Goal: Task Accomplishment & Management: Manage account settings

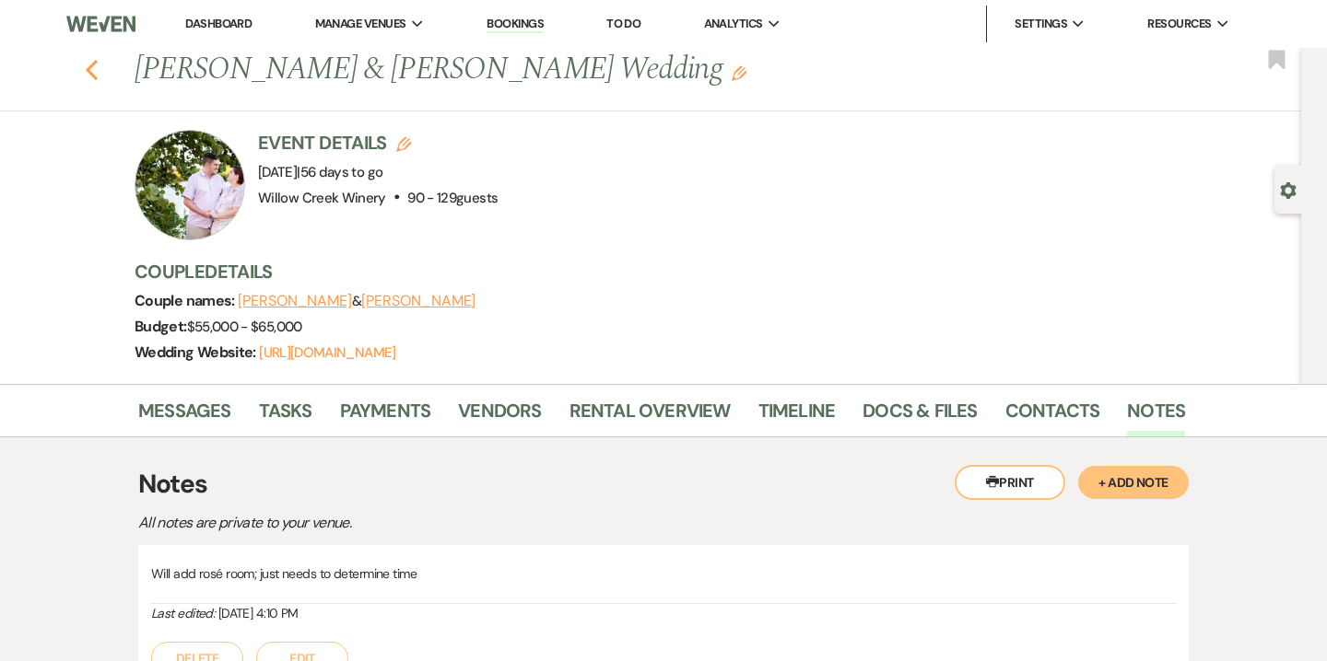
click at [93, 59] on icon "Previous" at bounding box center [92, 70] width 14 height 22
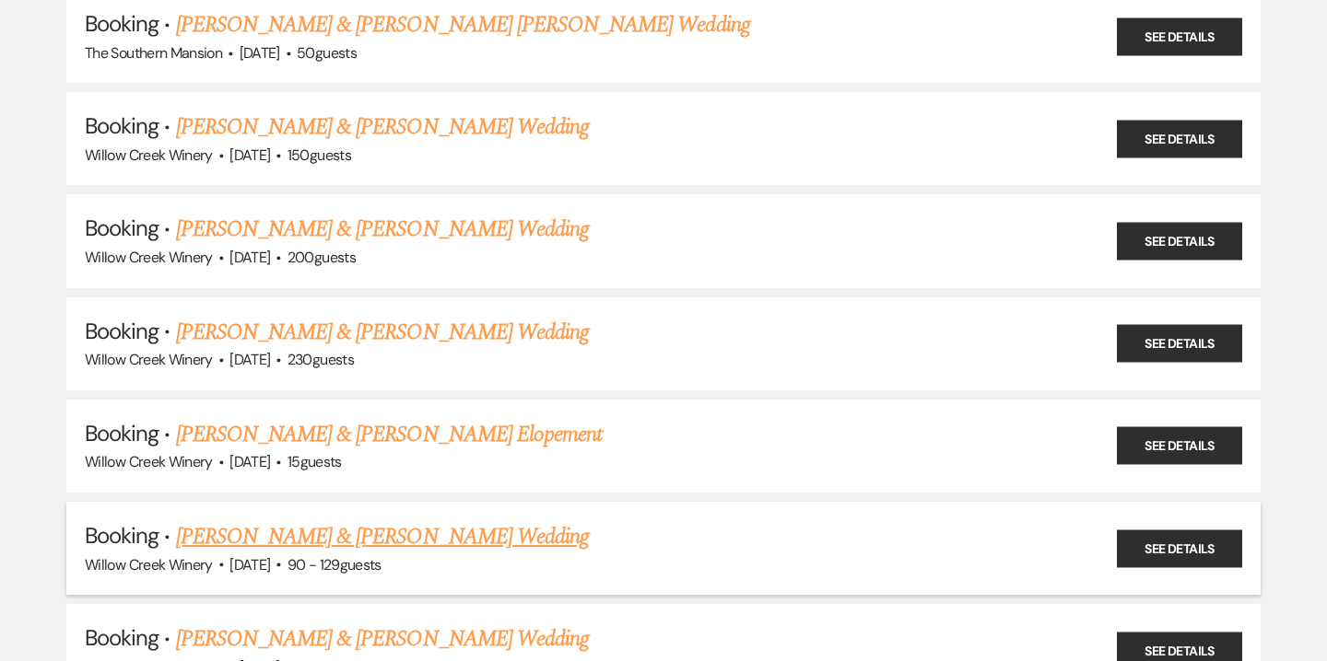
scroll to position [2077, 0]
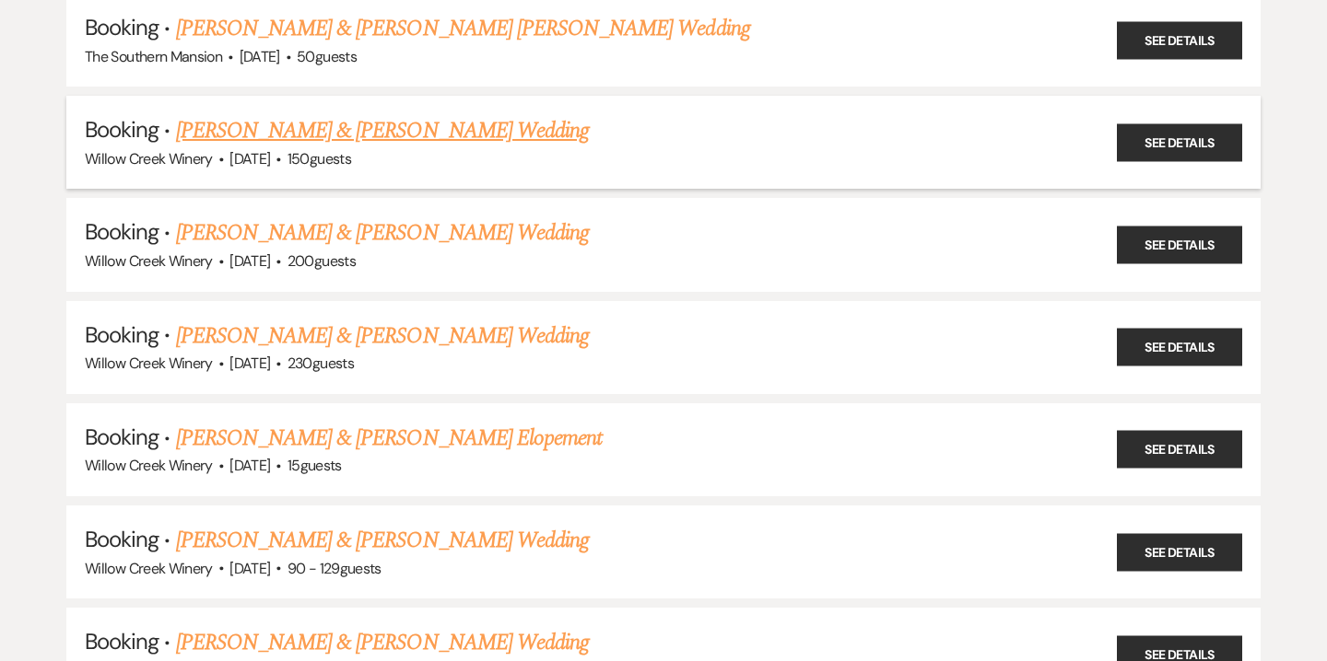
click at [372, 114] on link "[PERSON_NAME] & [PERSON_NAME] Wedding" at bounding box center [382, 130] width 413 height 33
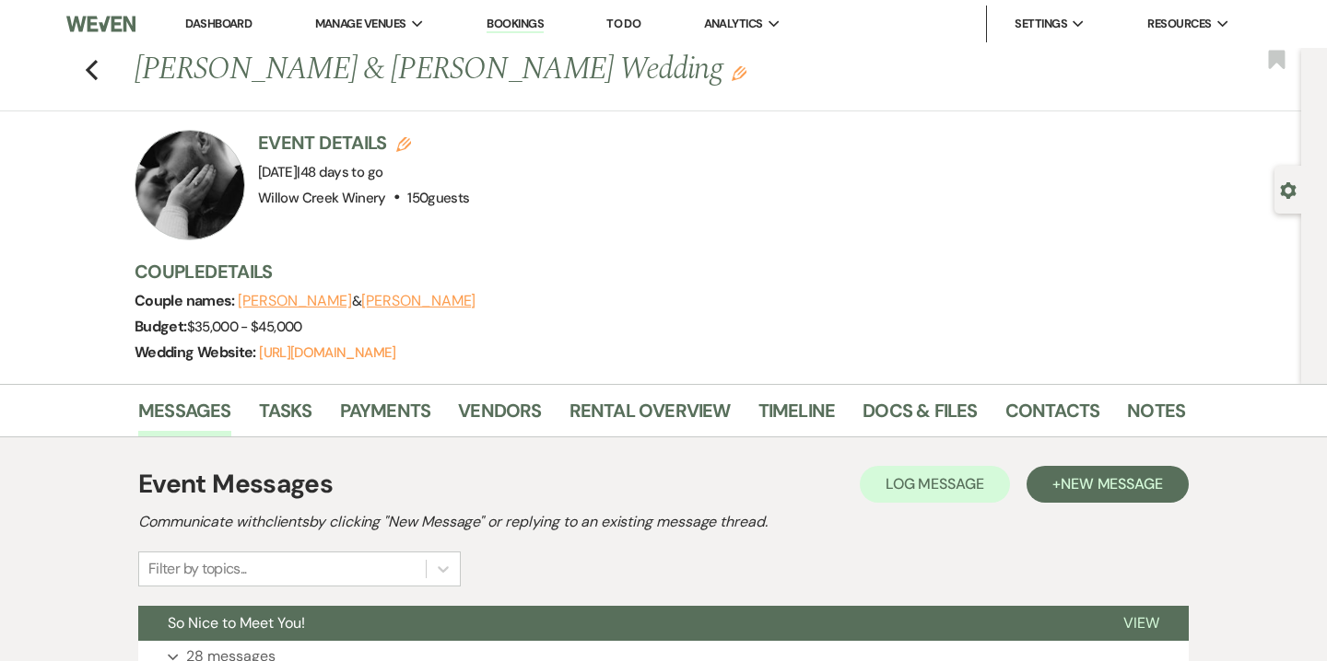
scroll to position [132, 0]
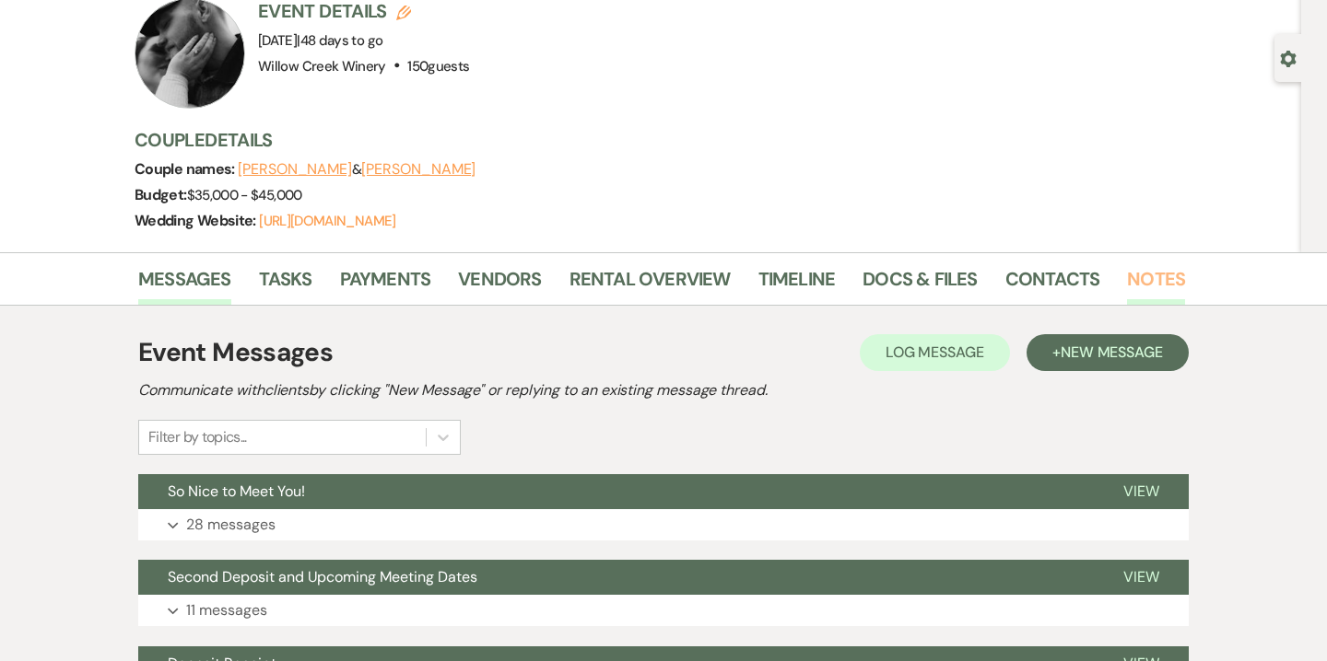
click at [1150, 276] on link "Notes" at bounding box center [1156, 284] width 58 height 41
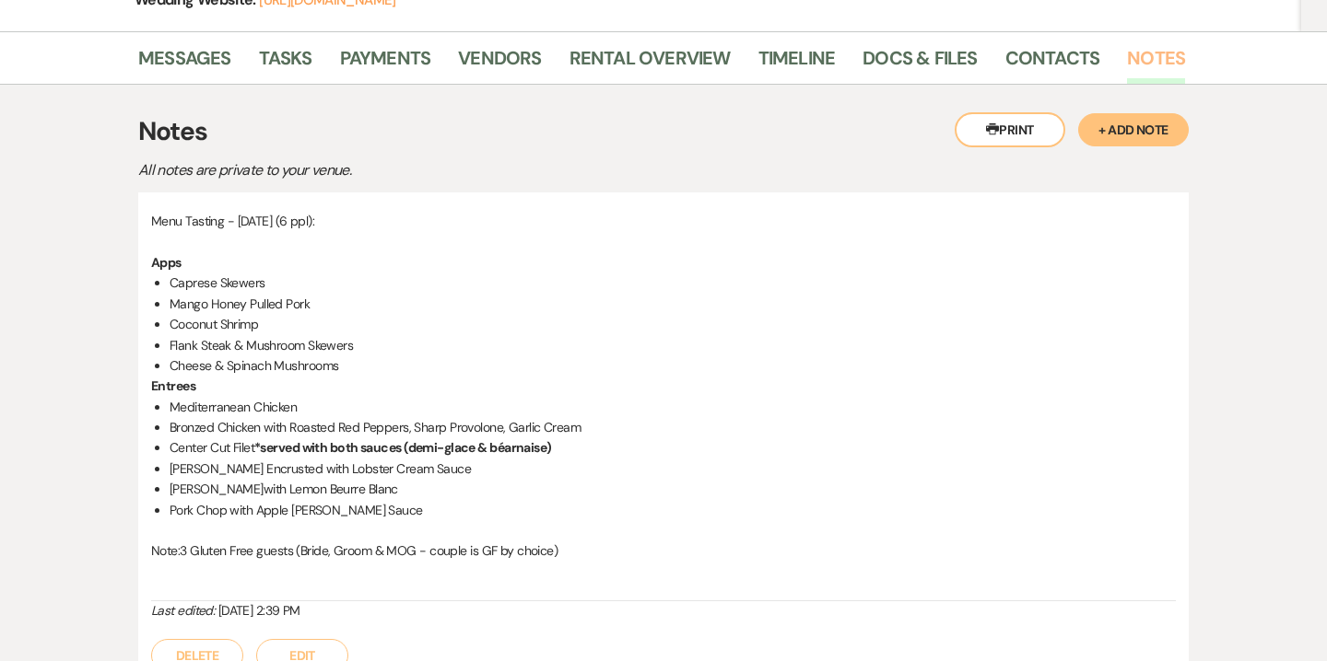
scroll to position [371, 0]
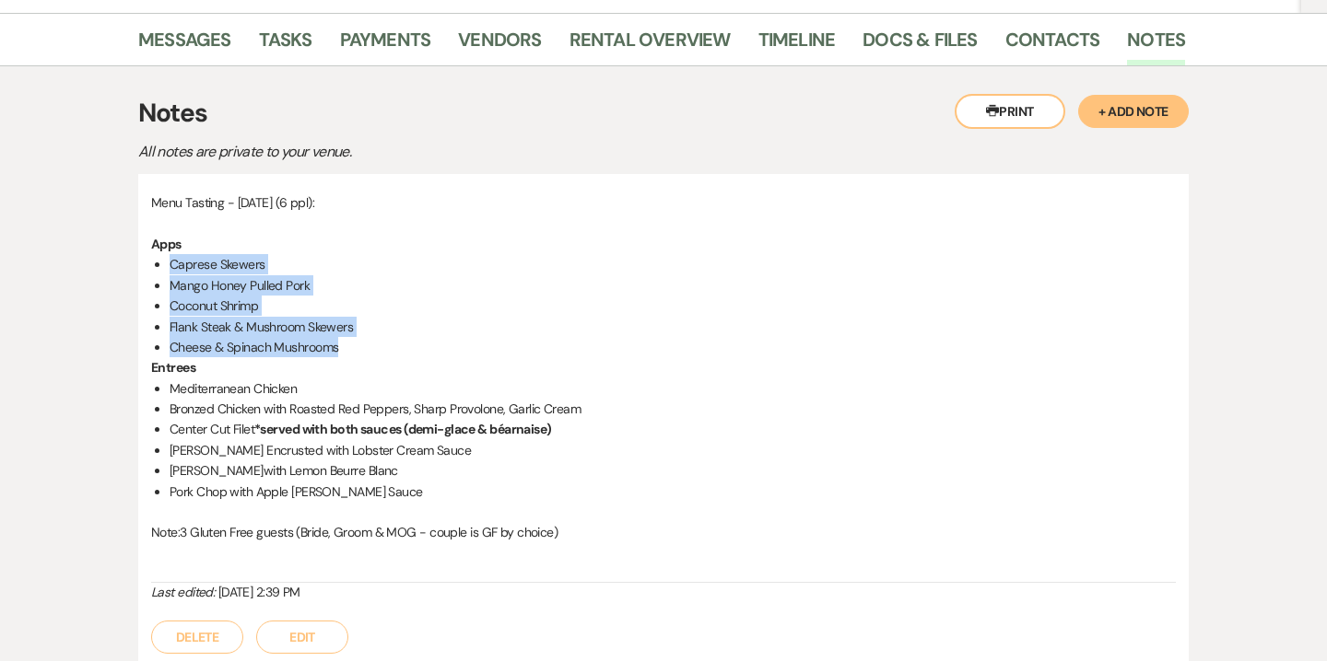
drag, startPoint x: 170, startPoint y: 261, endPoint x: 385, endPoint y: 357, distance: 236.3
click at [385, 357] on div "Menu Tasting - [DATE] (6 ppl): Apps Caprese Skewers Mango Honey Pulled Pork Coc…" at bounding box center [663, 388] width 1024 height 391
copy ul "Caprese Skewers Mango Honey Pulled Pork Coconut Shrimp Flank Steak & Mushroom S…"
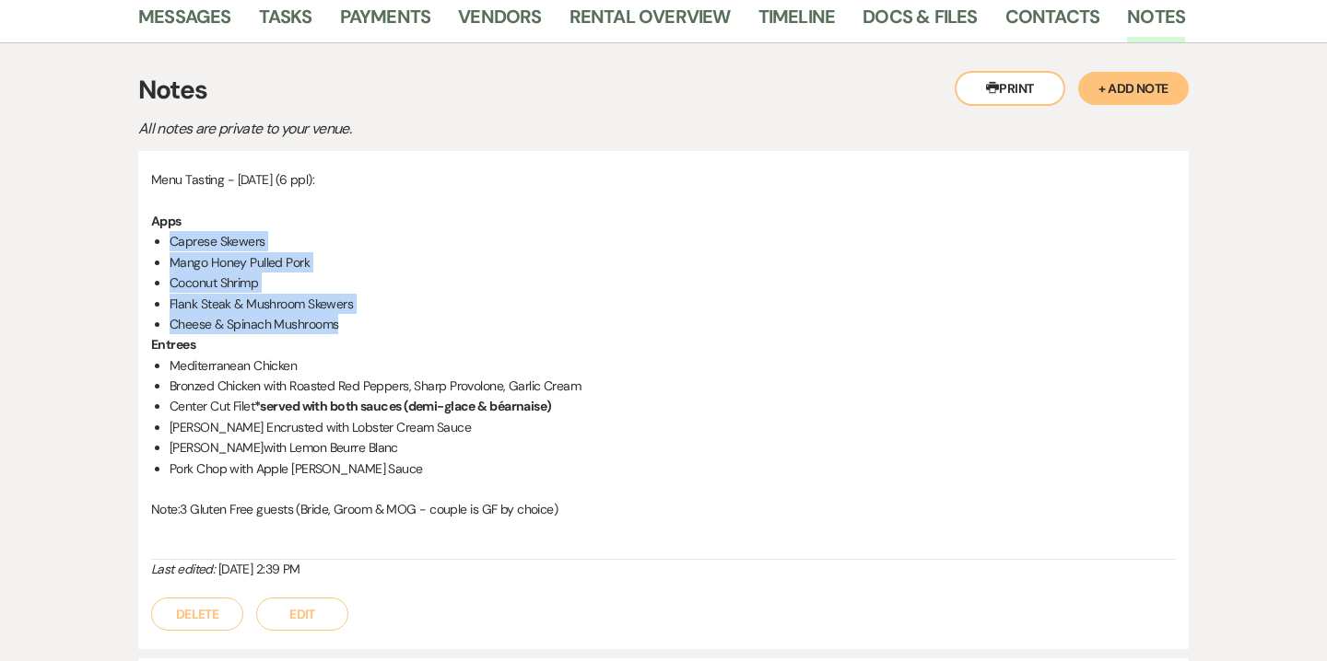
scroll to position [411, 0]
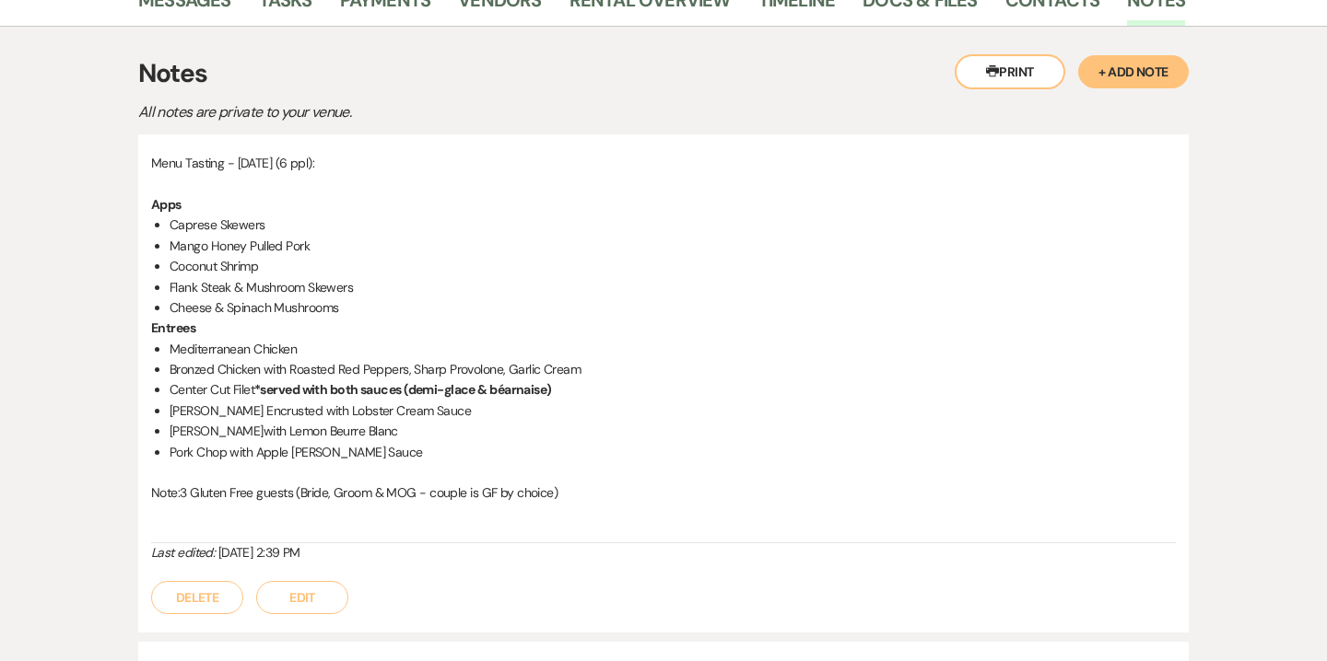
click at [466, 462] on p at bounding box center [663, 472] width 1024 height 20
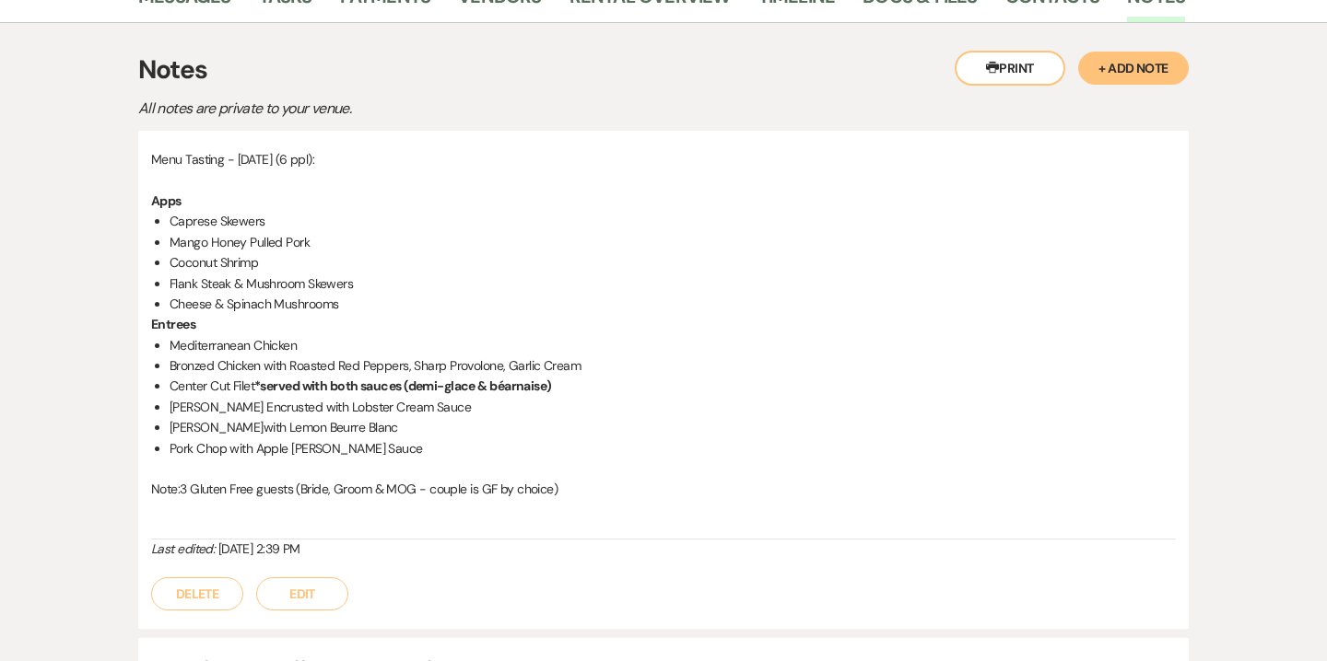
scroll to position [407, 0]
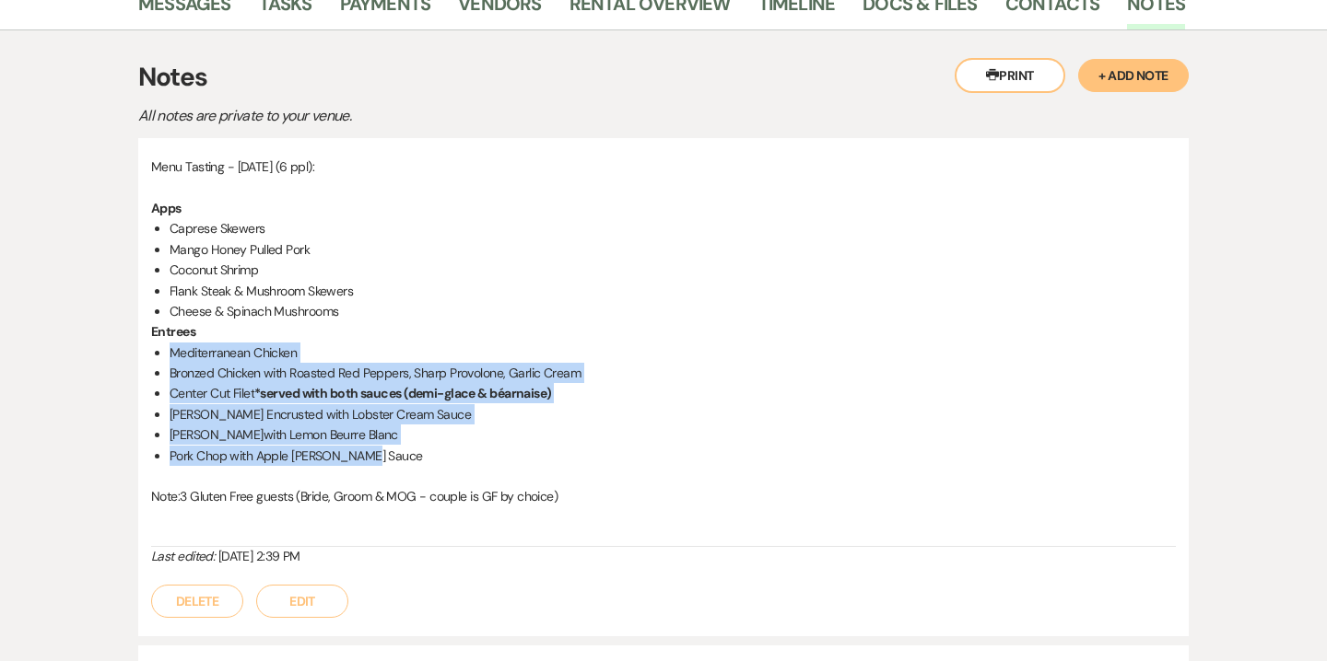
drag, startPoint x: 169, startPoint y: 346, endPoint x: 388, endPoint y: 449, distance: 241.9
click at [388, 449] on div "Menu Tasting - [DATE] (6 ppl): Apps Caprese Skewers Mango Honey Pulled Pork Coc…" at bounding box center [663, 352] width 1024 height 391
copy ul "Mediterranean Chicken Bronzed Chicken with Roasted Red Peppers, Sharp Provolone…"
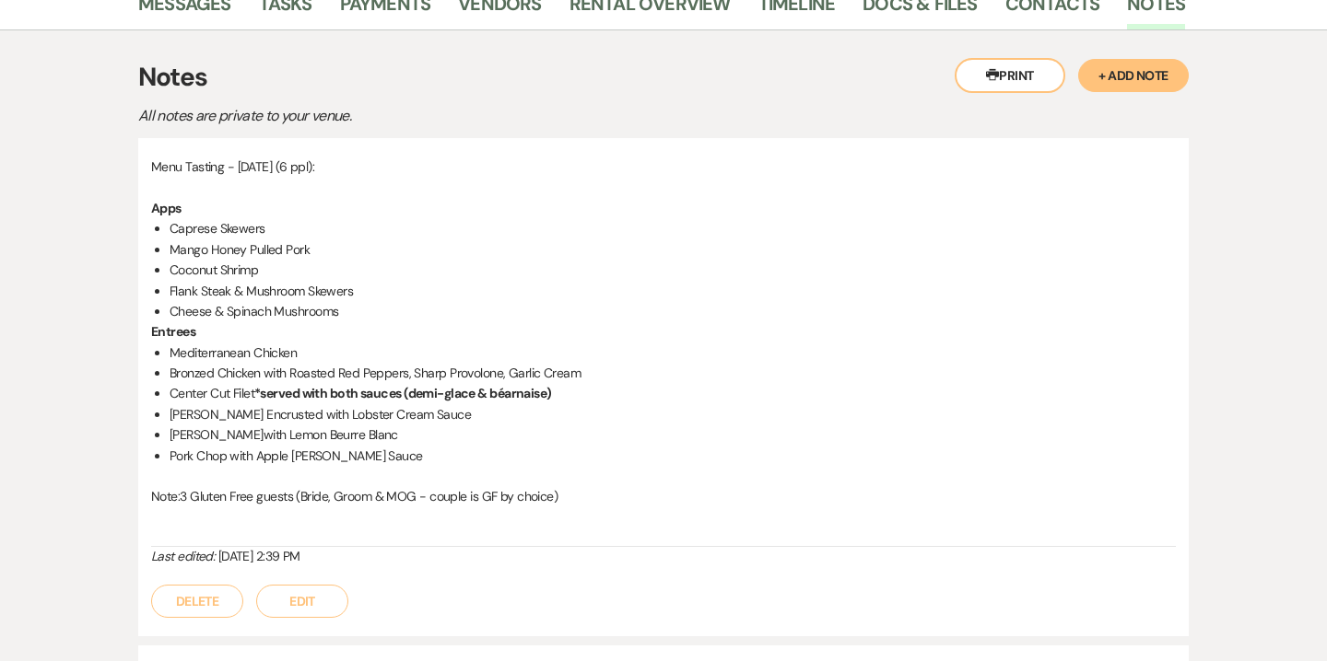
click at [600, 533] on div "Menu Tasting - [DATE] (6 ppl): Apps Caprese Skewers Mango Honey Pulled Pork Coc…" at bounding box center [663, 352] width 1024 height 391
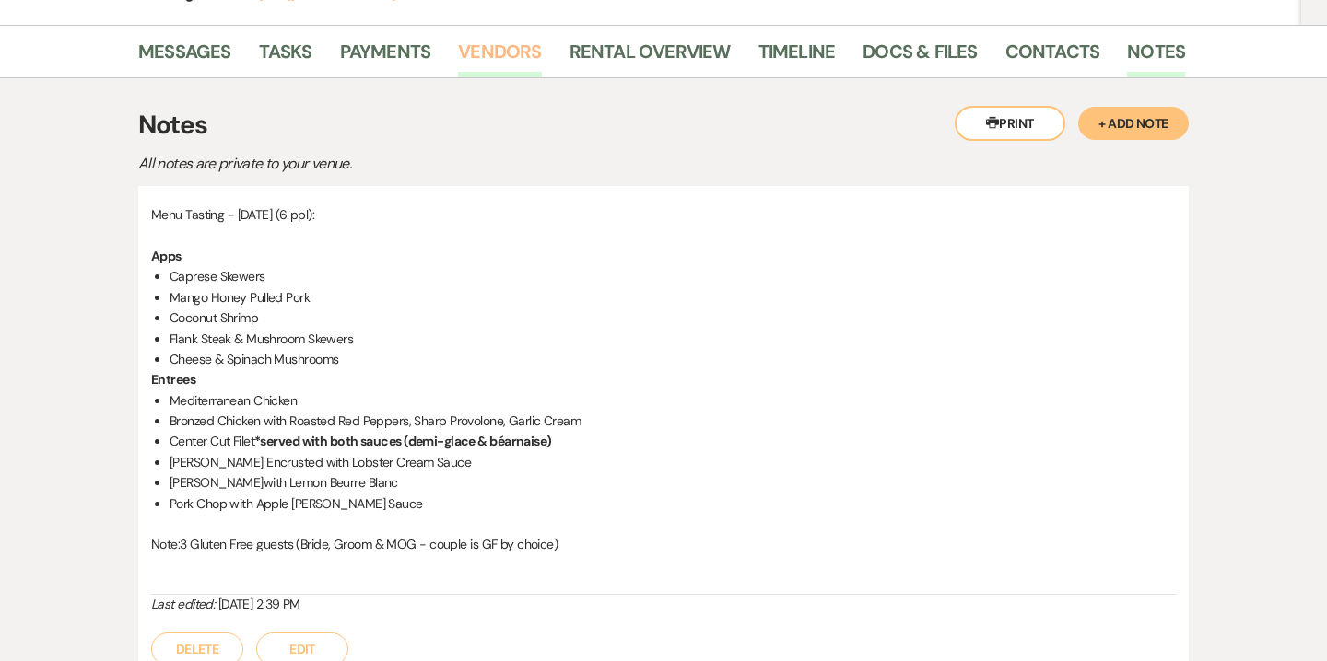
click at [497, 57] on link "Vendors" at bounding box center [499, 57] width 83 height 41
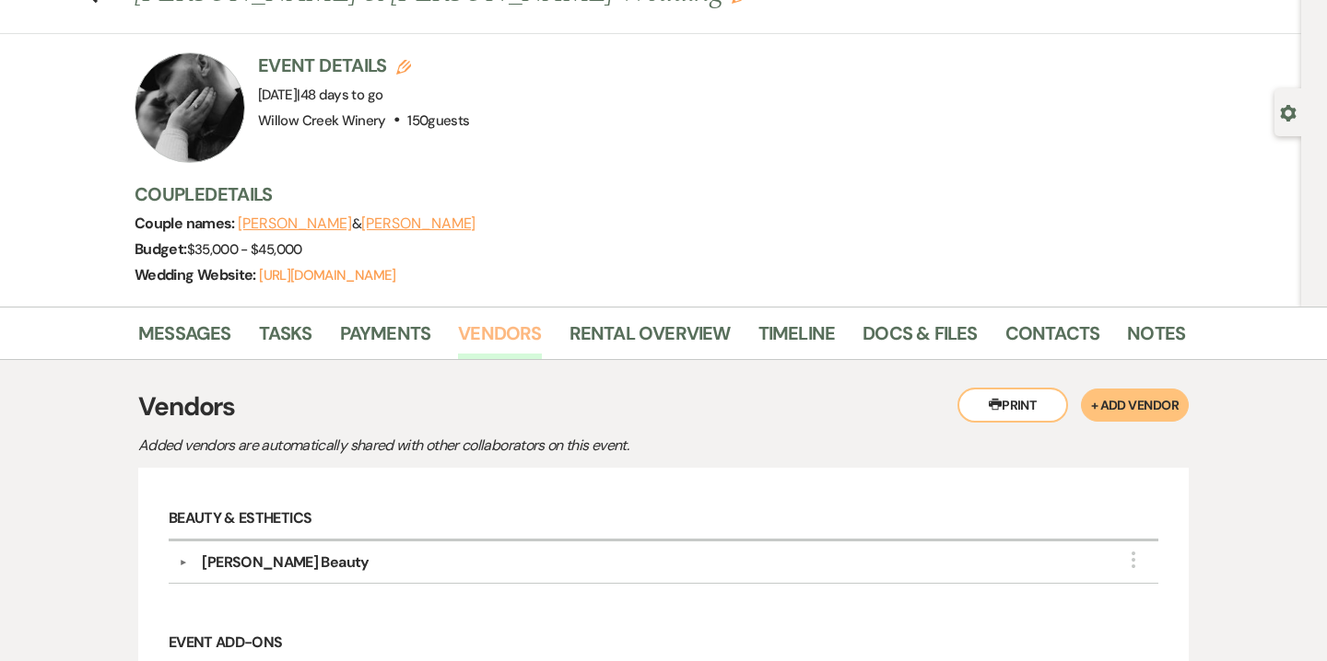
scroll to position [75, 0]
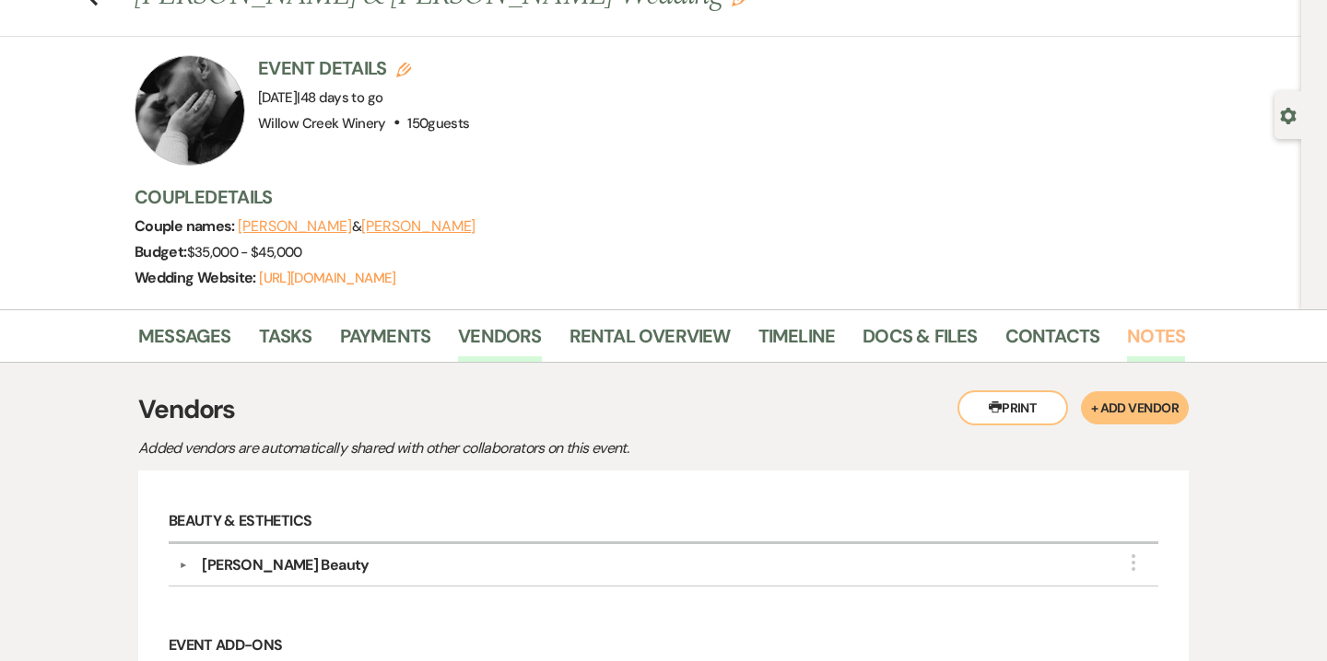
click at [1133, 333] on link "Notes" at bounding box center [1156, 342] width 58 height 41
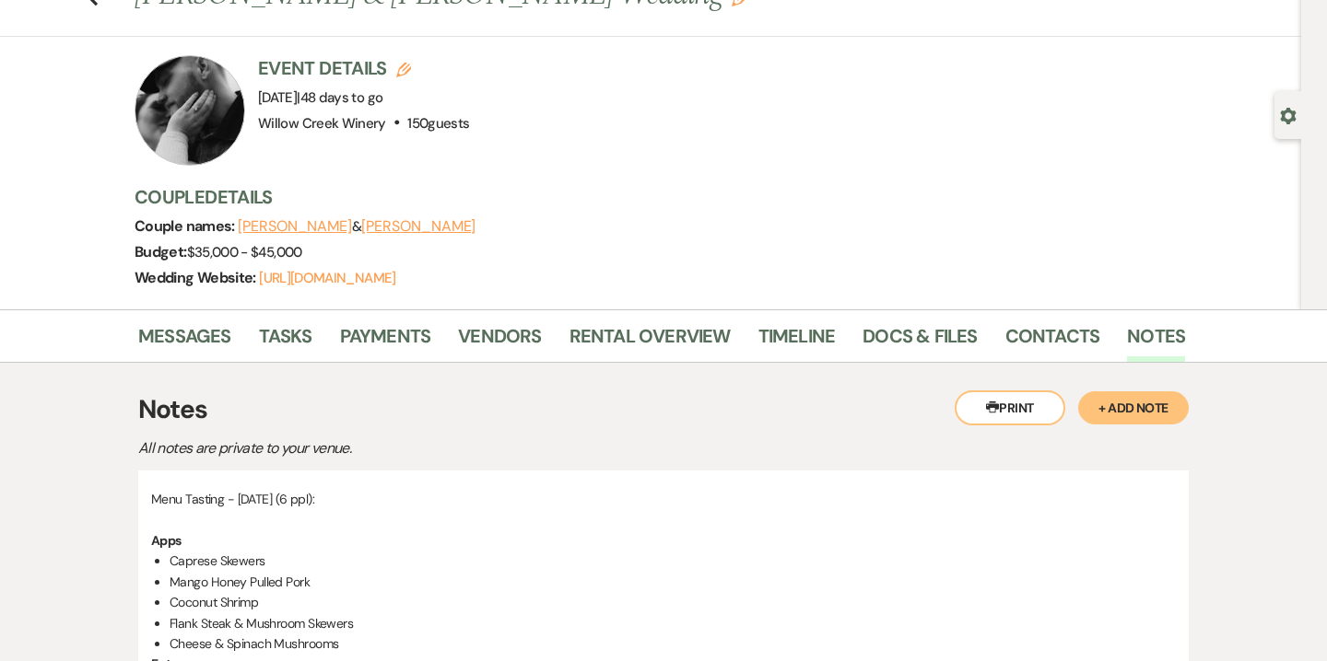
click at [1128, 403] on button "+ Add Note" at bounding box center [1133, 408] width 111 height 33
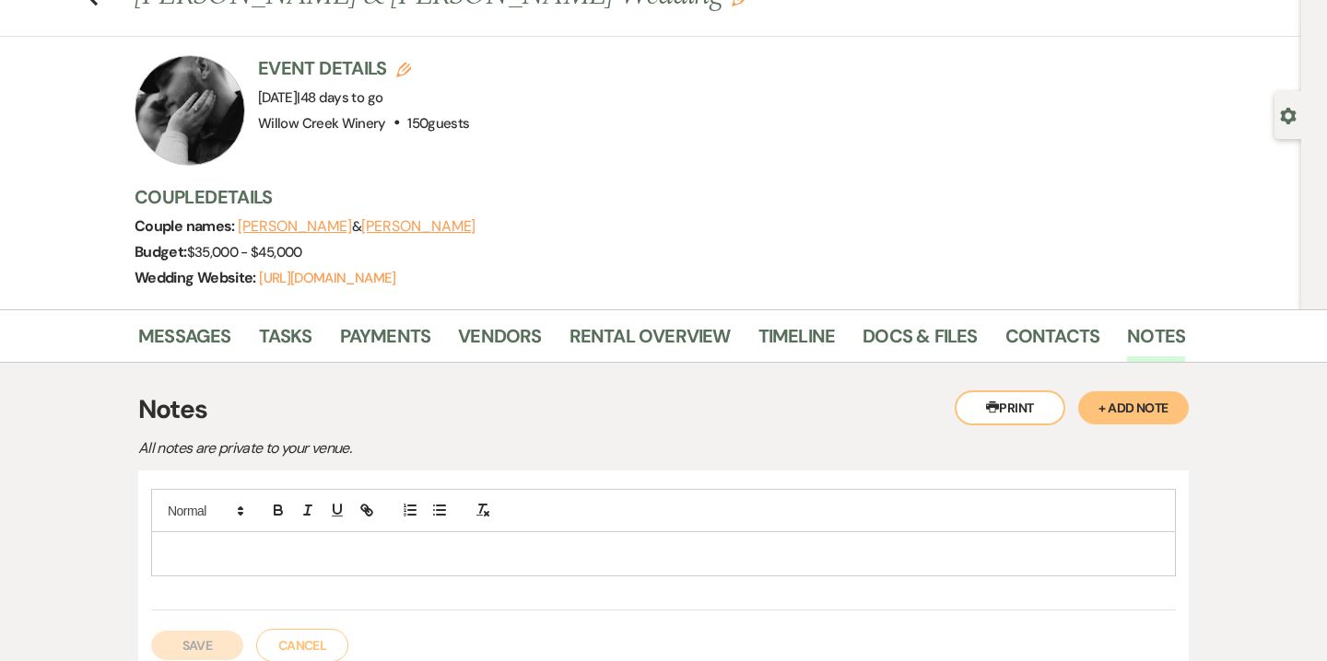
click at [471, 561] on p at bounding box center [663, 554] width 995 height 20
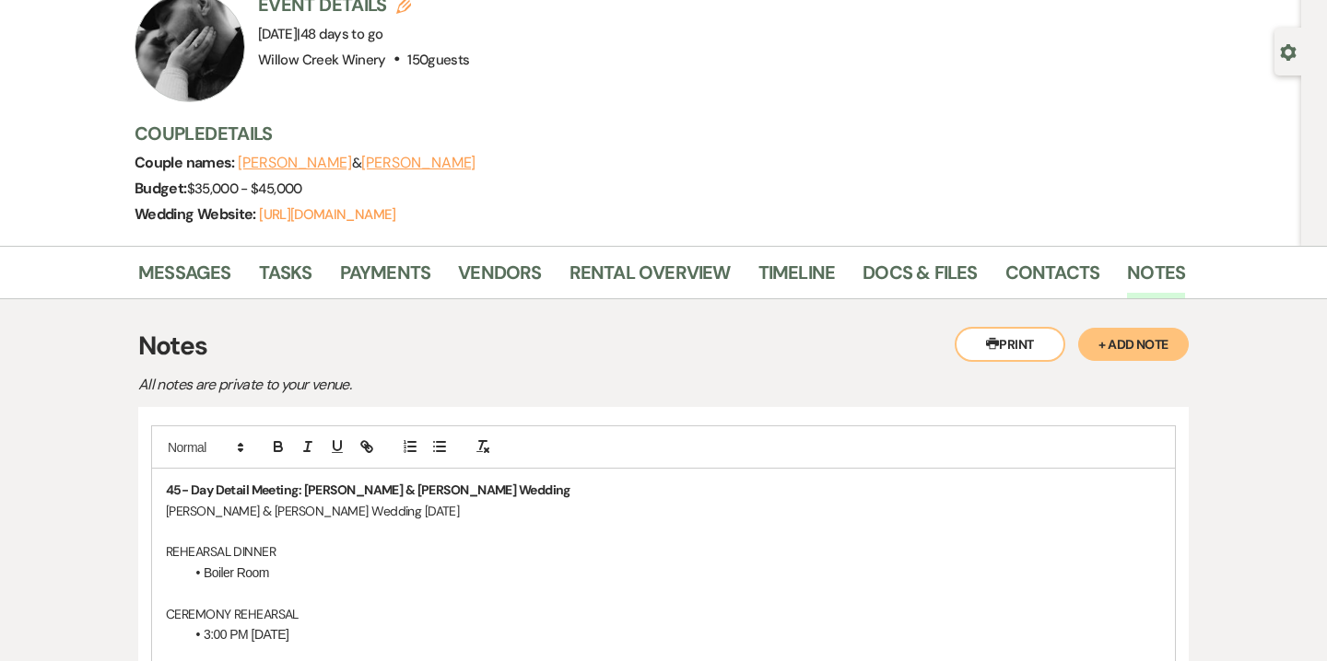
scroll to position [141, 0]
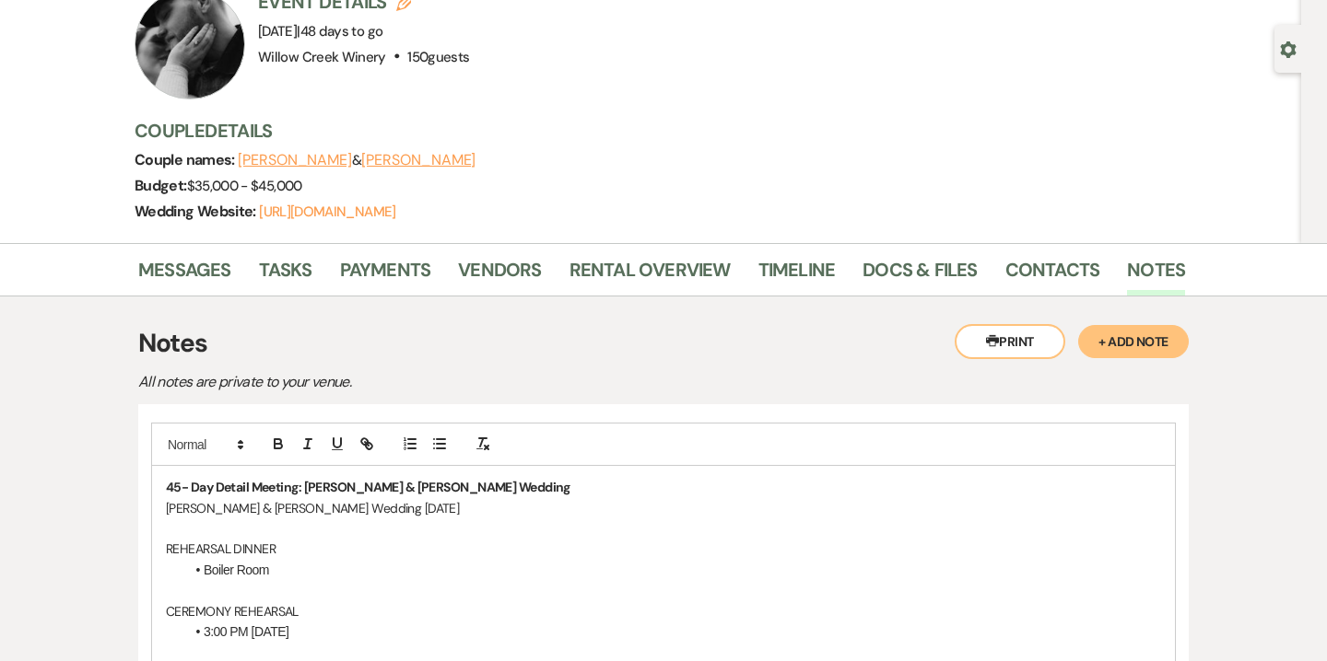
drag, startPoint x: 471, startPoint y: 507, endPoint x: 121, endPoint y: 509, distance: 350.1
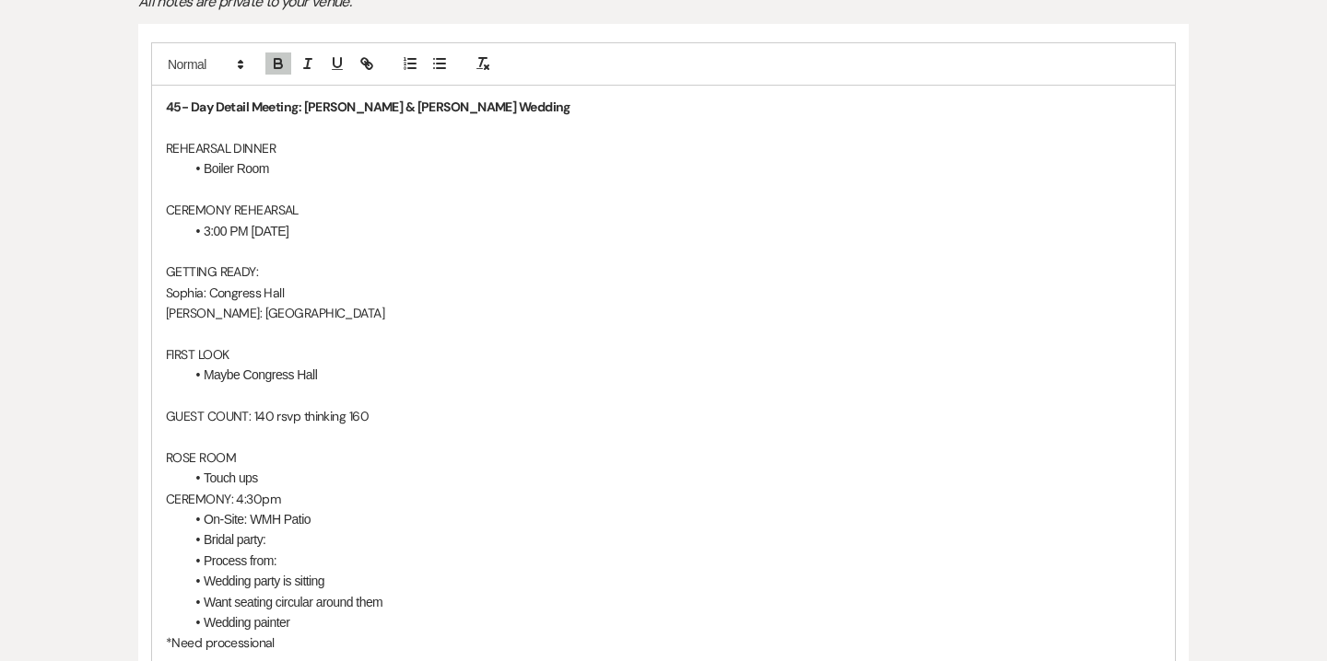
scroll to position [536, 0]
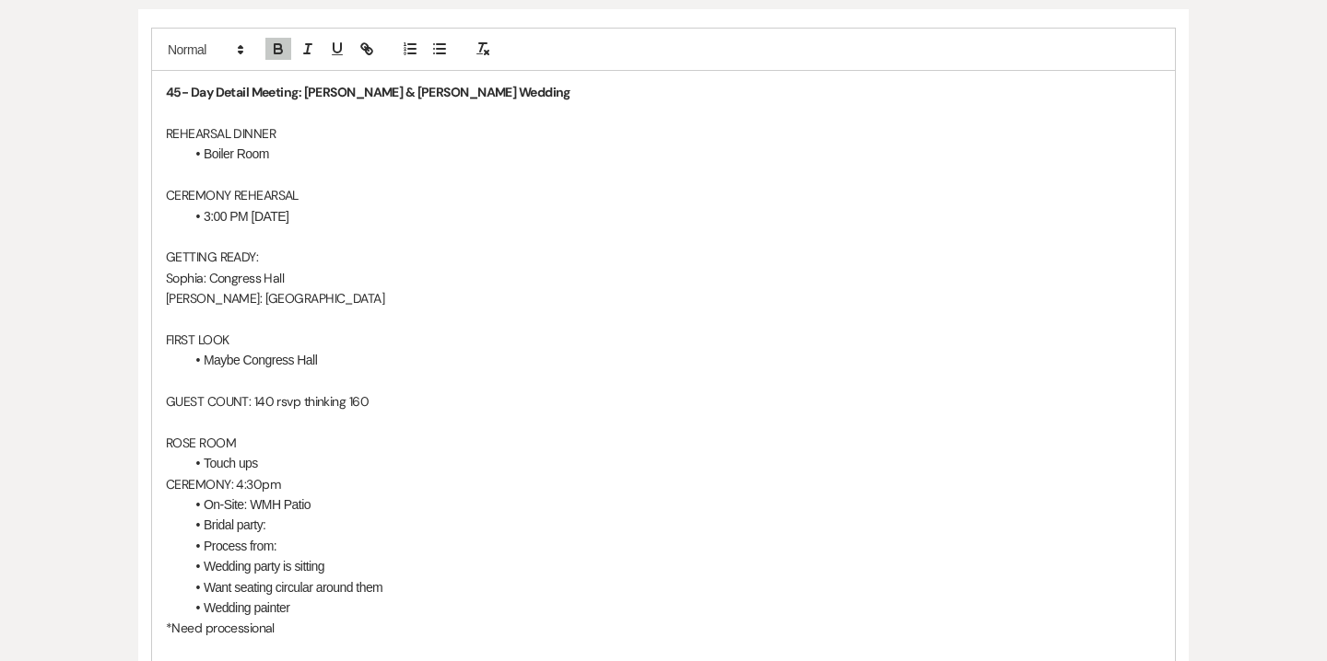
click at [171, 392] on p "GUEST COUNT: 140 rsvp thinking 160" at bounding box center [663, 402] width 995 height 20
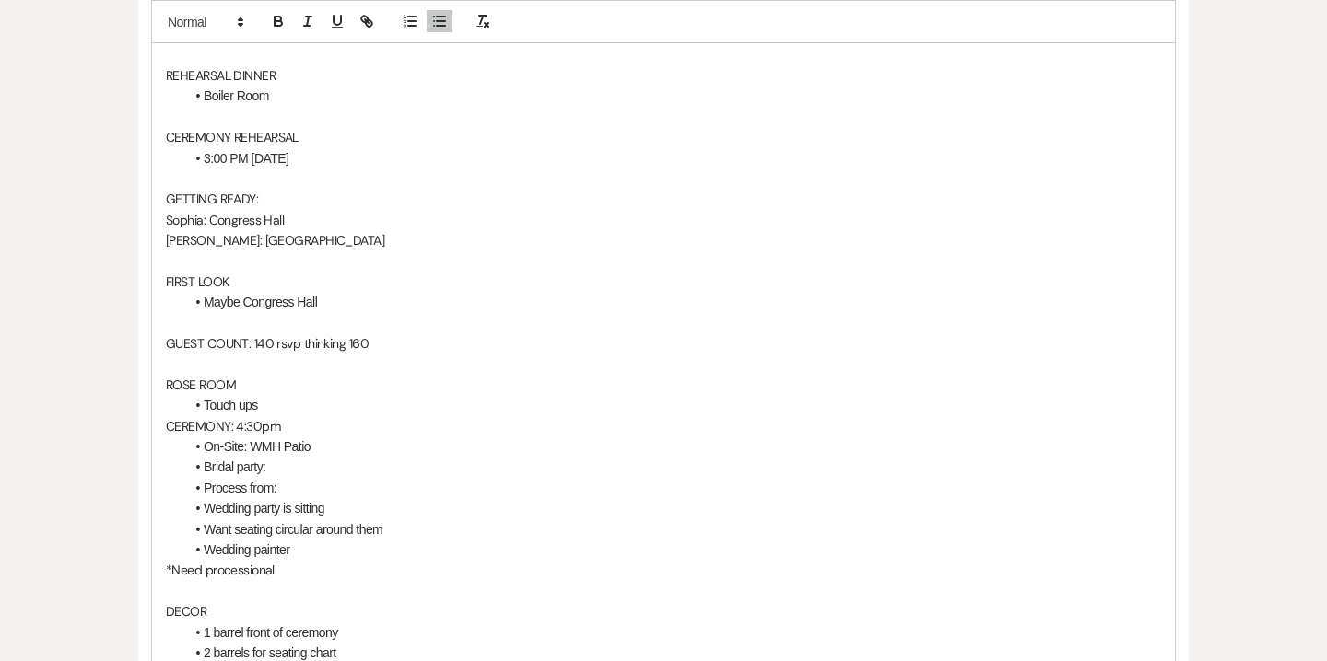
scroll to position [597, 0]
drag, startPoint x: 165, startPoint y: 337, endPoint x: 410, endPoint y: 344, distance: 245.1
click at [425, 365] on p at bounding box center [663, 361] width 995 height 20
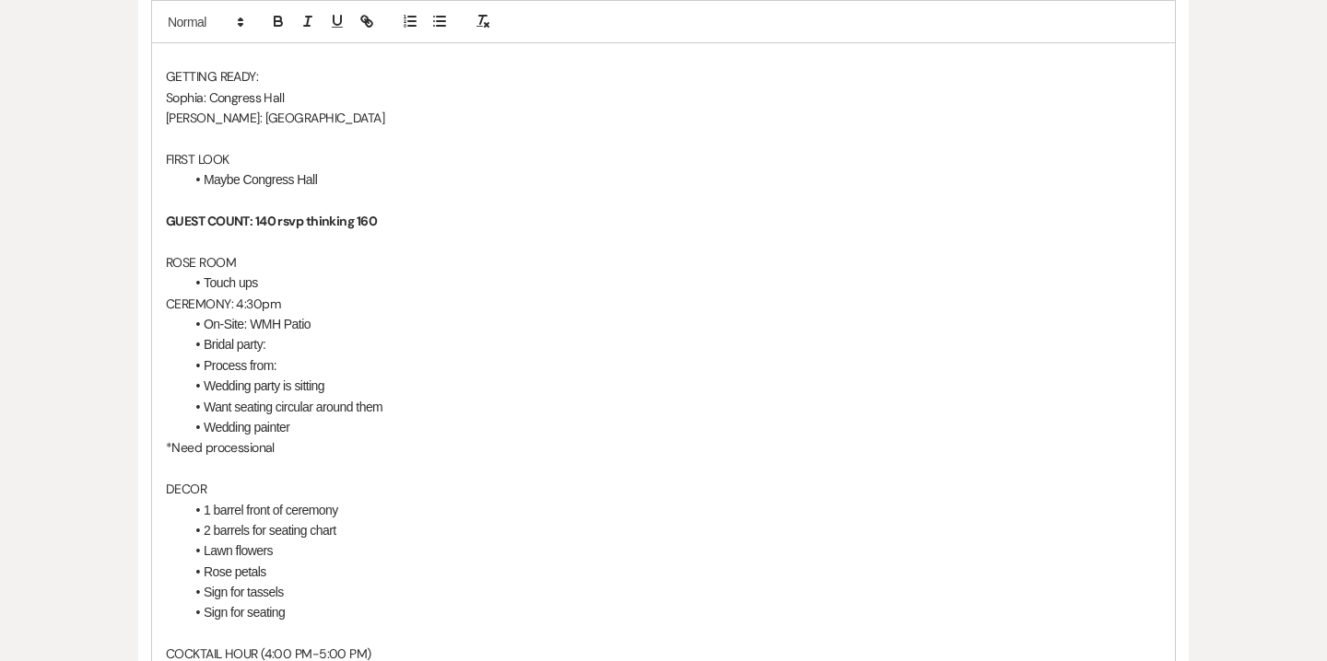
scroll to position [718, 0]
click at [240, 262] on p "ROSE ROOM" at bounding box center [663, 261] width 995 height 20
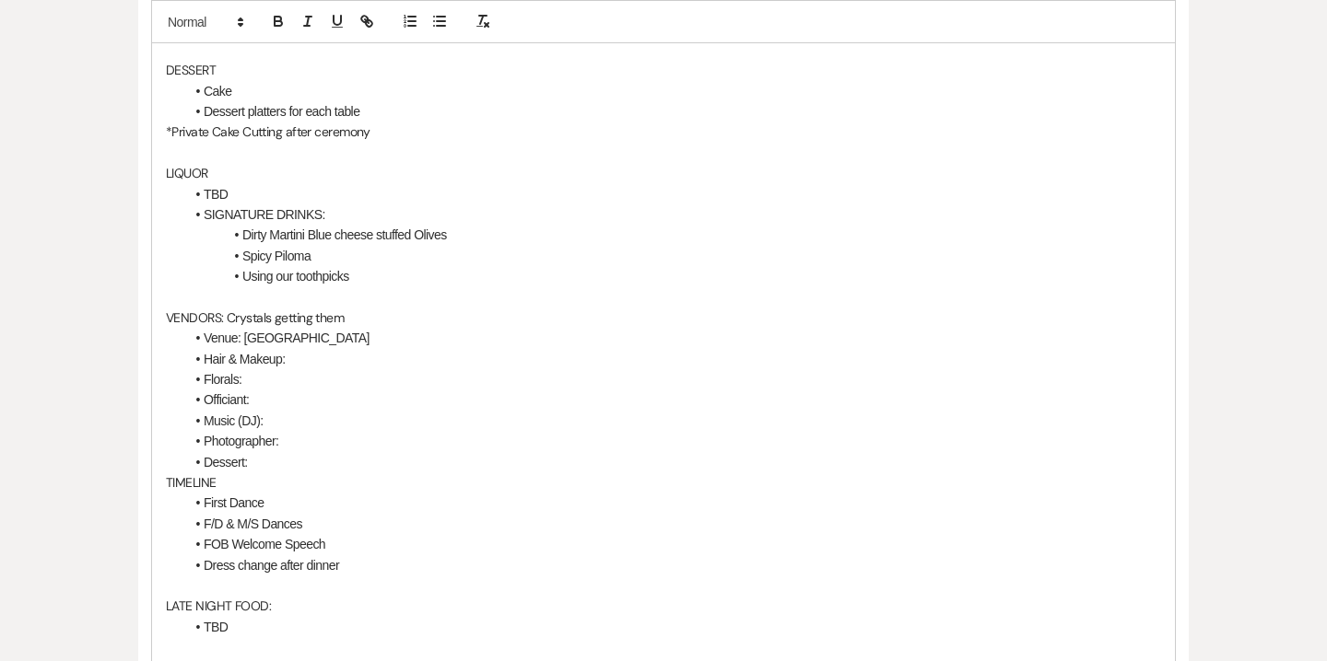
scroll to position [2260, 0]
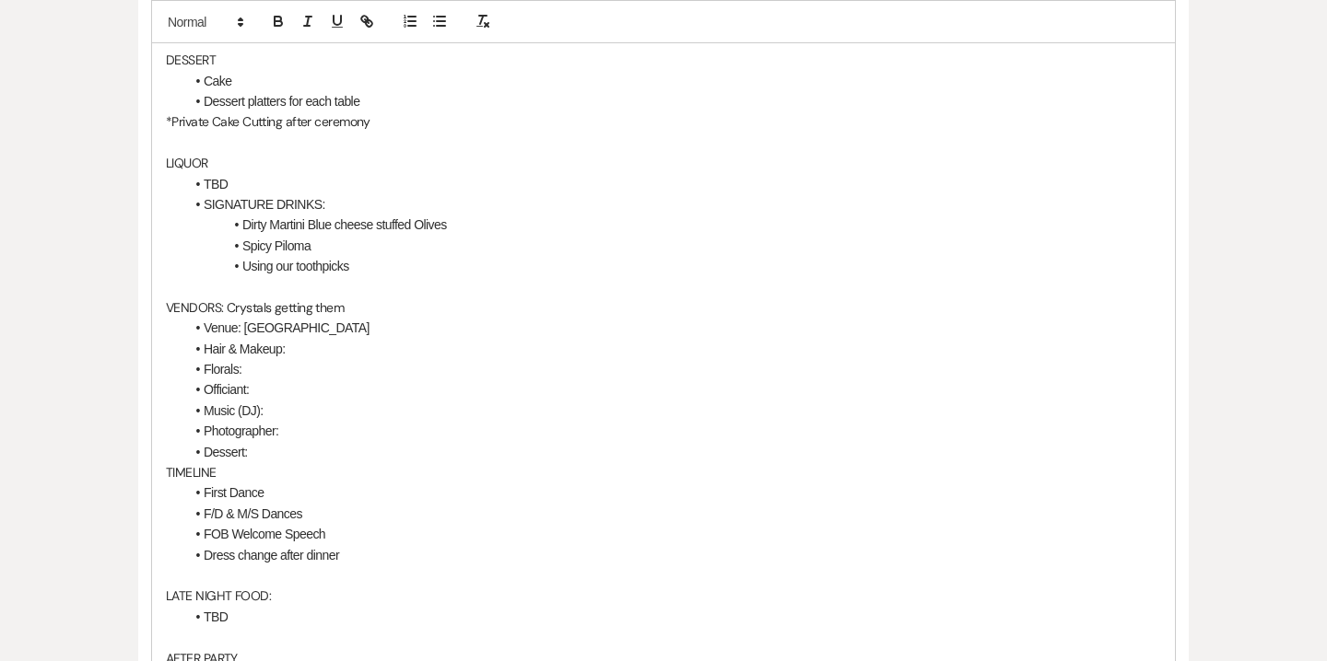
click at [298, 244] on li "Spicy Piloma" at bounding box center [672, 246] width 976 height 20
click at [359, 263] on li "Using our toothpicks" at bounding box center [672, 266] width 976 height 20
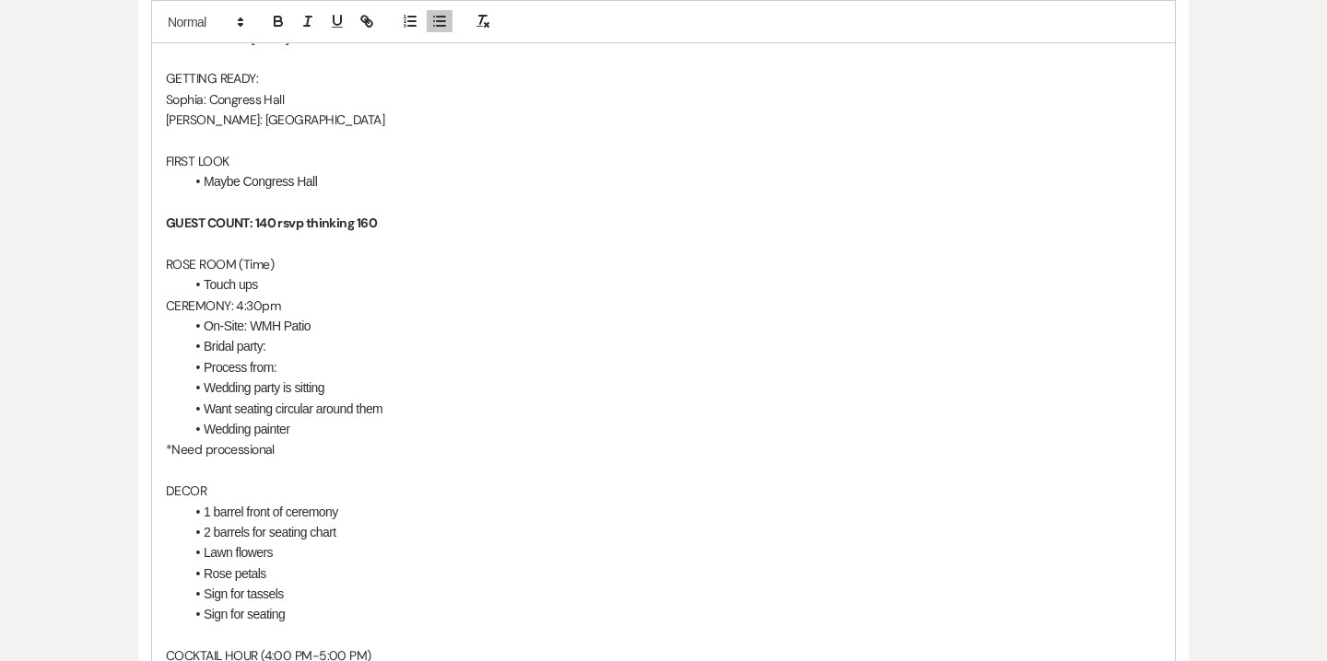
scroll to position [706, 0]
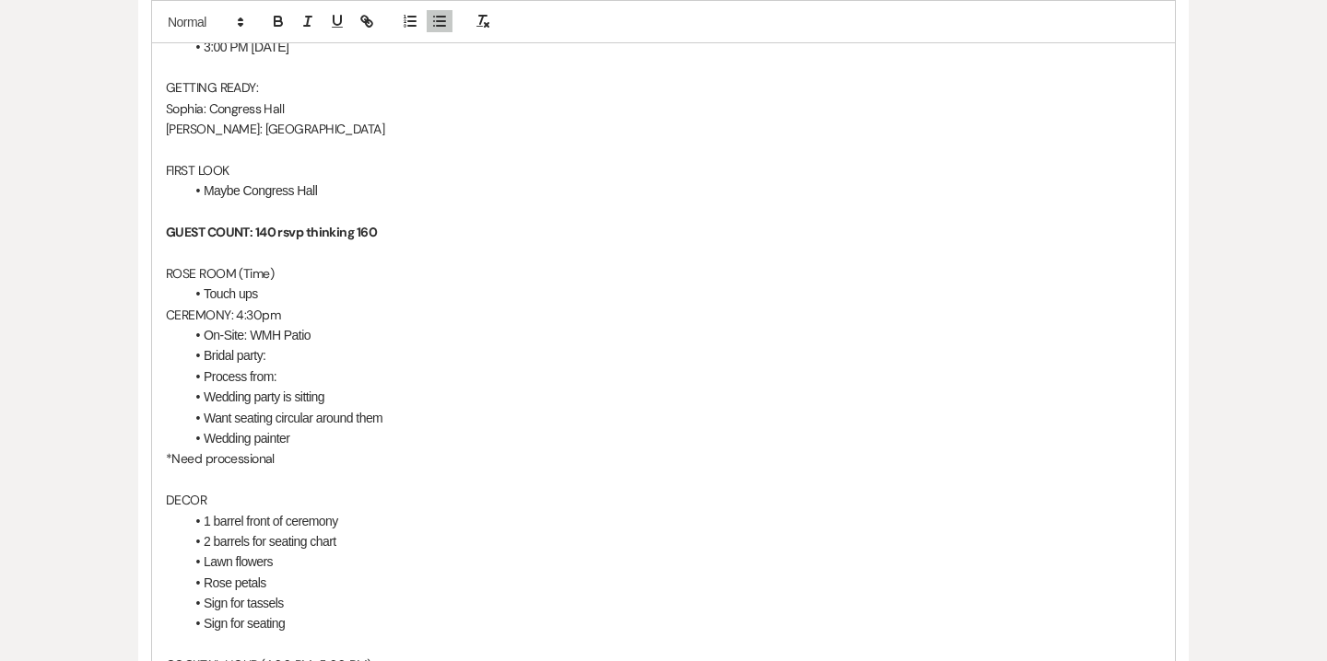
click at [385, 226] on p "GUEST COUNT: 140 rsvp thinking 160" at bounding box center [663, 232] width 995 height 20
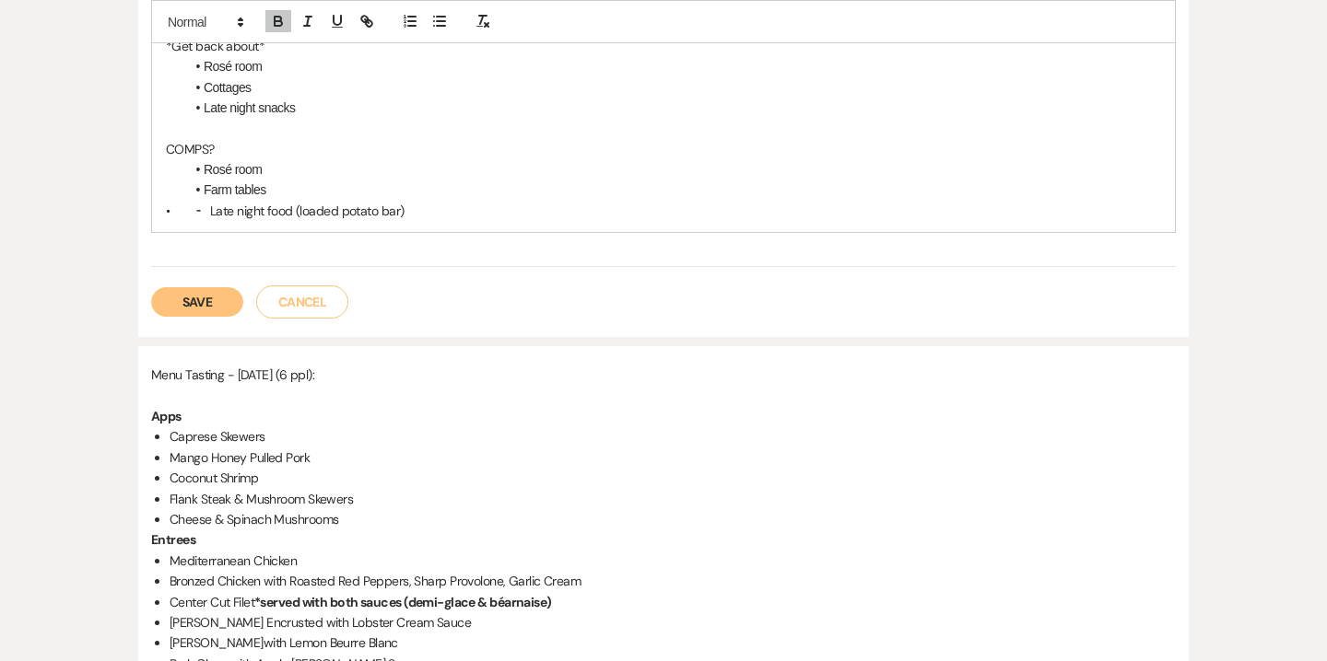
scroll to position [2943, 0]
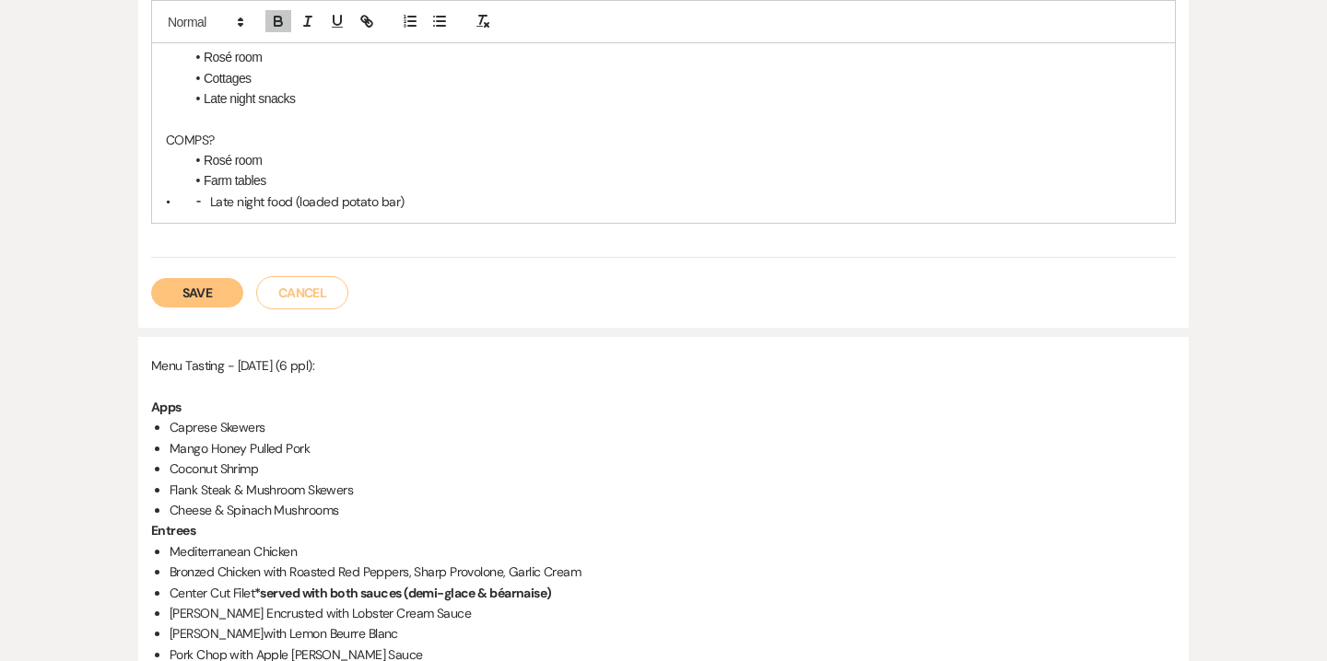
click at [217, 198] on p "• ⁃ Late night food (loaded potato bar)" at bounding box center [663, 202] width 995 height 20
click at [197, 281] on button "Save" at bounding box center [197, 292] width 92 height 29
